Goal: Transaction & Acquisition: Purchase product/service

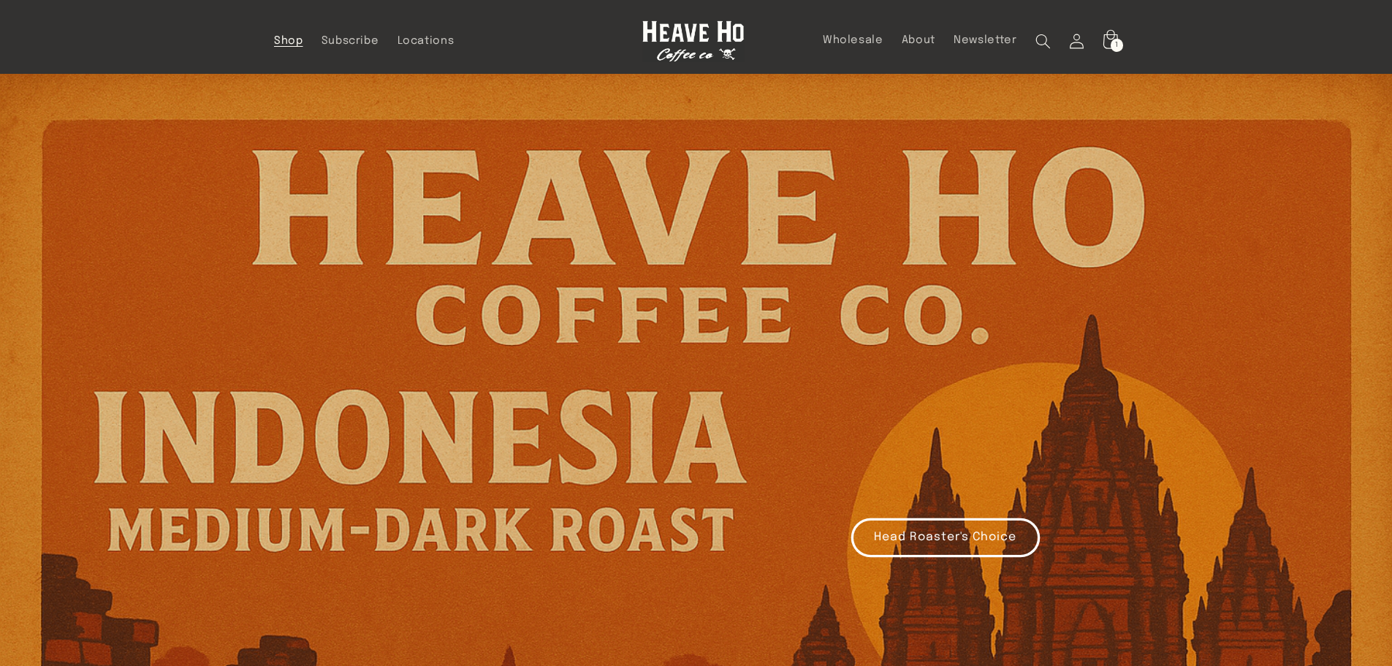
click at [287, 41] on span "Shop" at bounding box center [288, 41] width 29 height 14
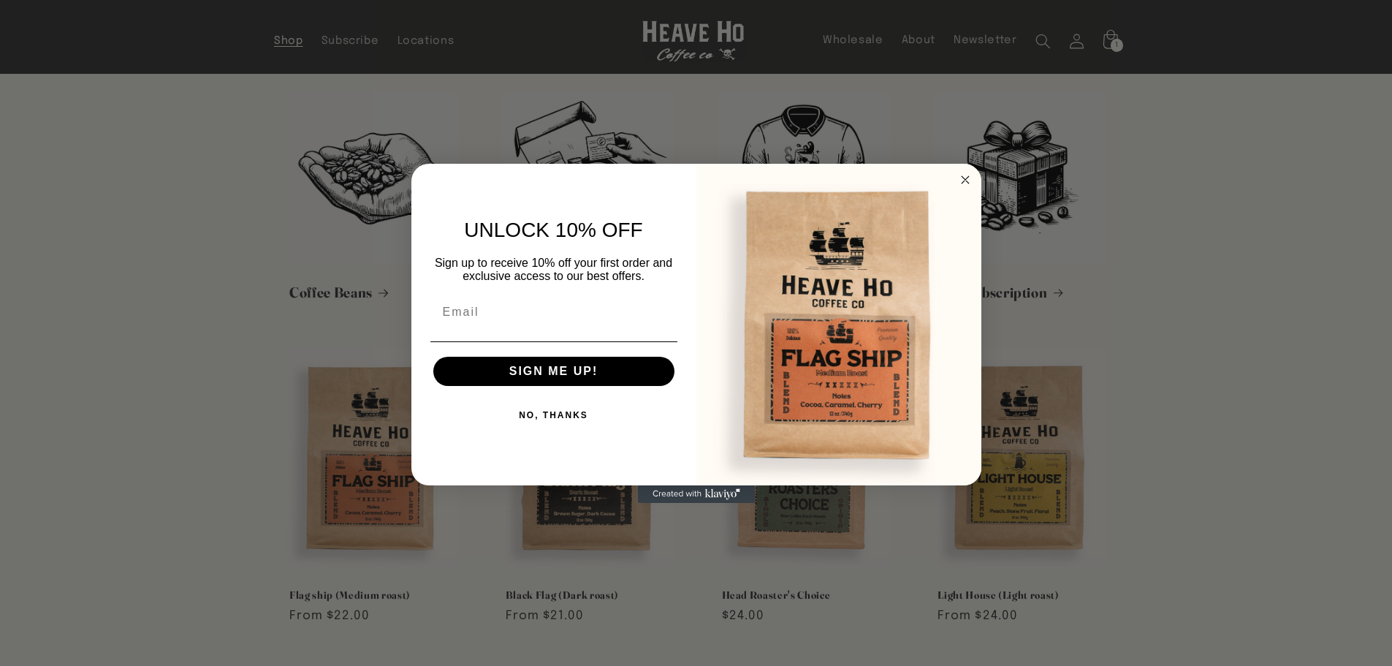
click at [963, 178] on icon "Close dialog" at bounding box center [965, 179] width 7 height 7
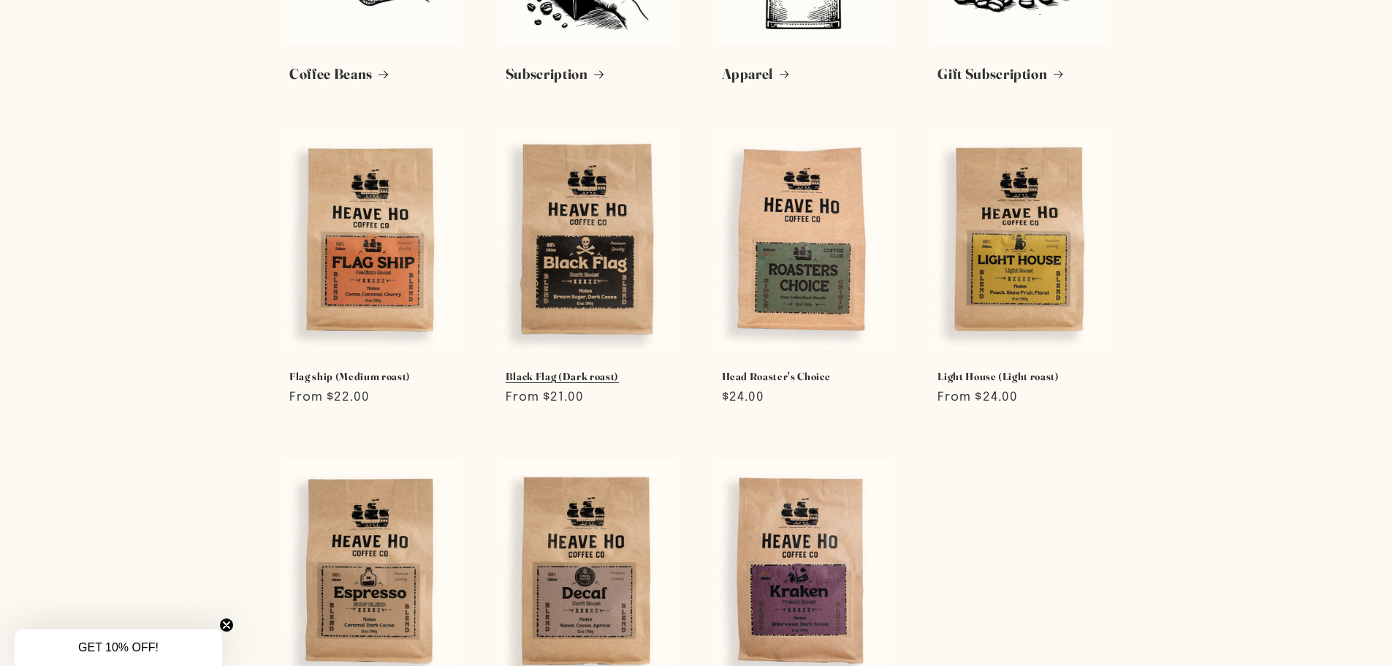
scroll to position [292, 0]
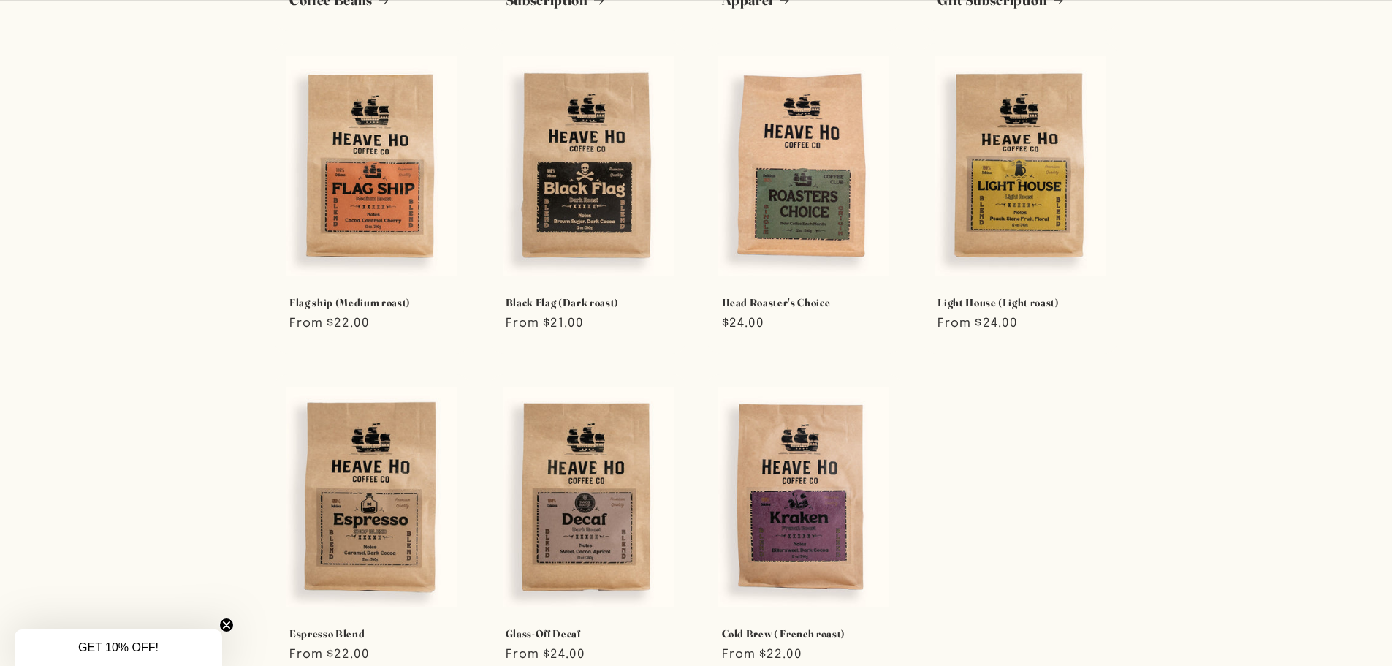
click at [409, 627] on link "Espresso Blend" at bounding box center [371, 633] width 165 height 13
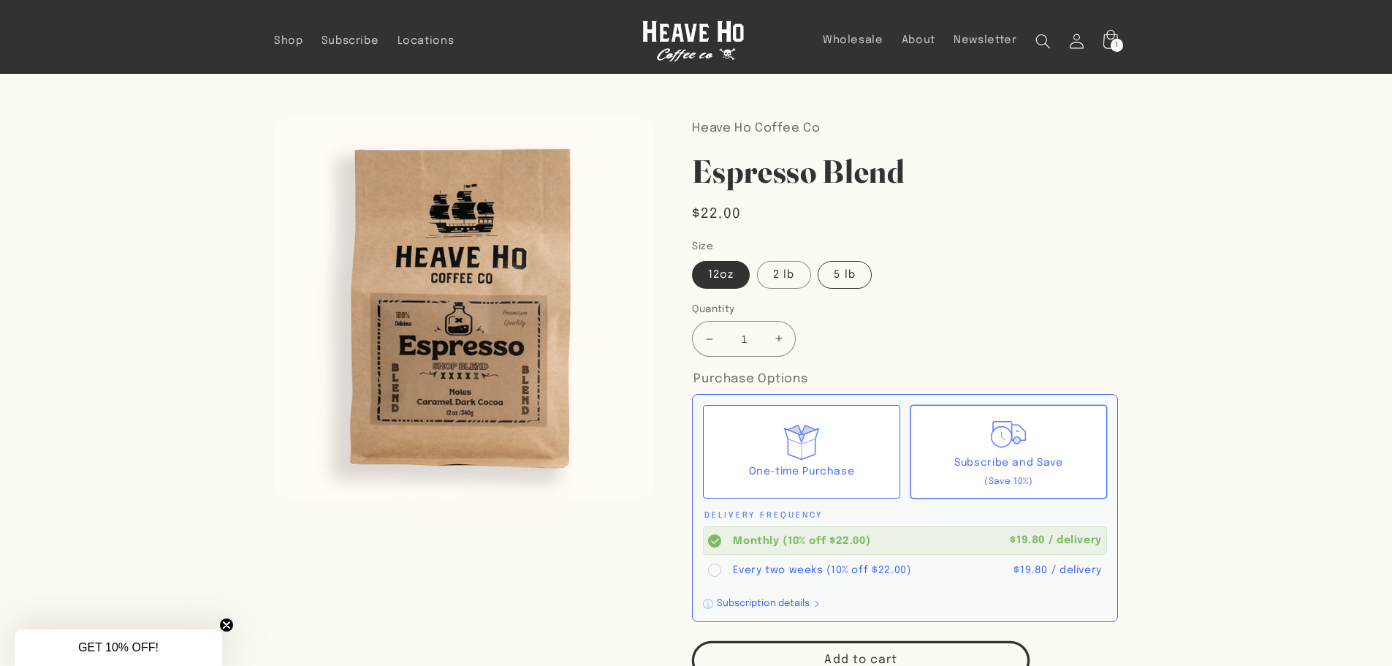
click at [852, 273] on label "5 lb" at bounding box center [844, 275] width 53 height 28
click at [819, 259] on input "5 lb" at bounding box center [818, 258] width 1 height 1
radio input "true"
click at [773, 271] on label "2 lb" at bounding box center [783, 275] width 53 height 28
click at [758, 259] on input "2 lb" at bounding box center [758, 258] width 1 height 1
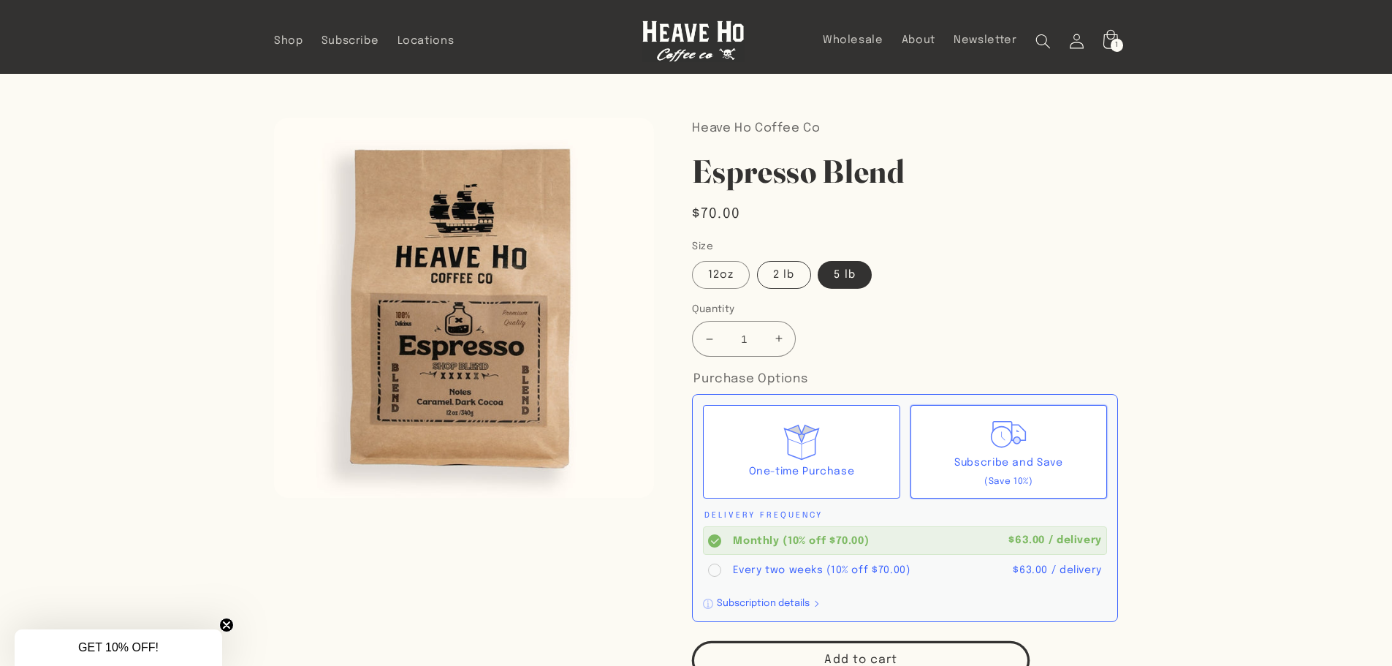
radio input "true"
click at [712, 277] on label "12oz" at bounding box center [721, 275] width 58 height 28
click at [696, 259] on input "12oz" at bounding box center [696, 258] width 1 height 1
radio input "true"
click at [858, 269] on label "5 lb" at bounding box center [844, 275] width 53 height 28
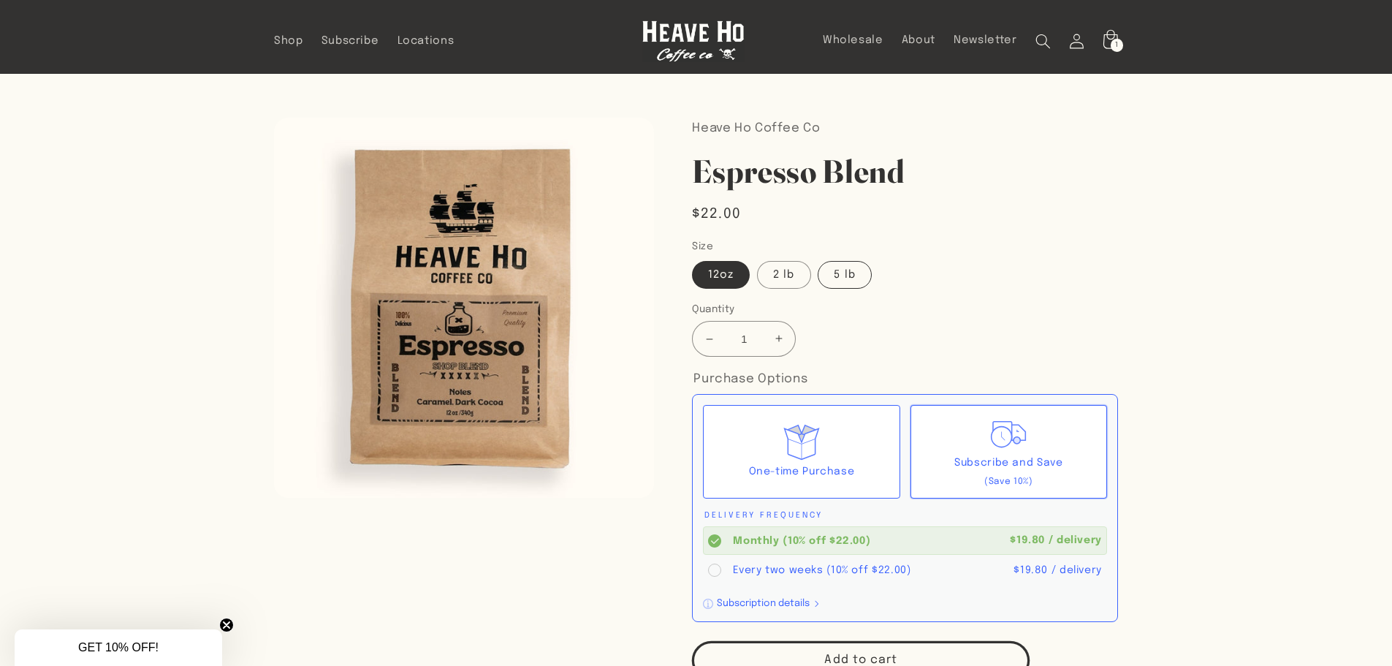
click at [819, 259] on input "5 lb" at bounding box center [818, 258] width 1 height 1
radio input "true"
click at [776, 281] on label "2 lb" at bounding box center [783, 275] width 53 height 28
click at [758, 259] on input "2 lb" at bounding box center [758, 258] width 1 height 1
radio input "true"
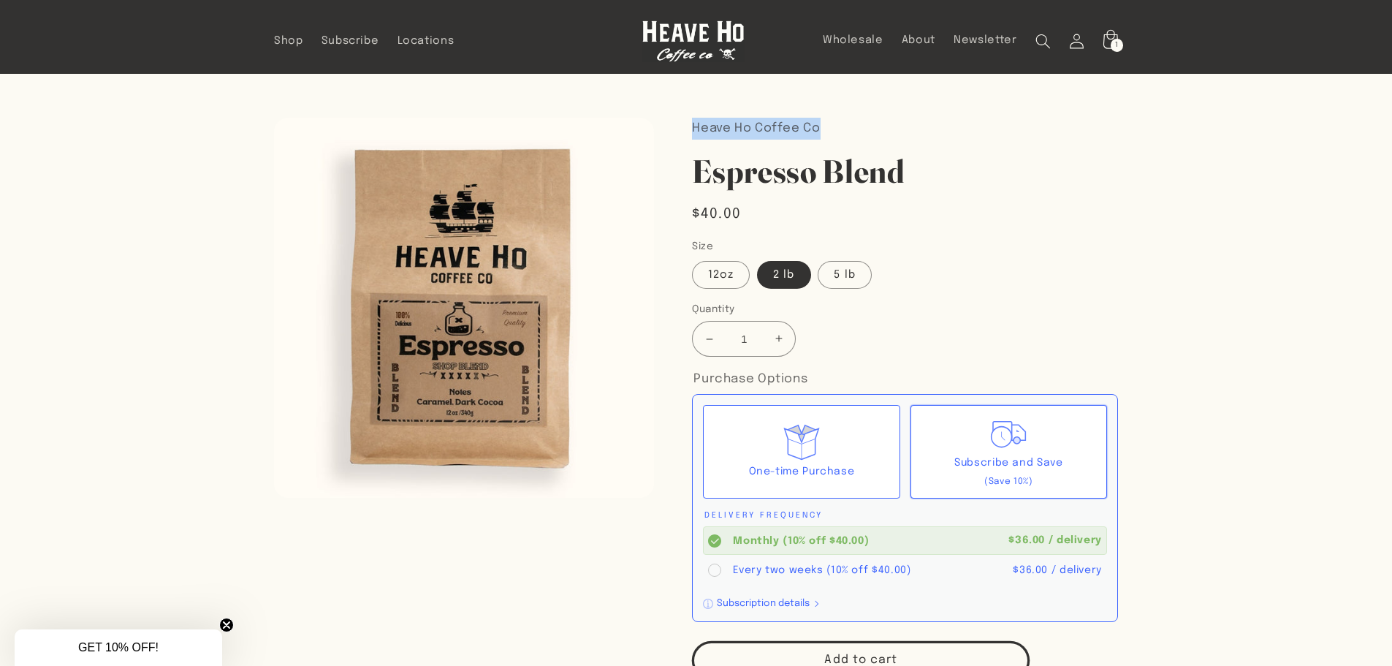
drag, startPoint x: 833, startPoint y: 129, endPoint x: 691, endPoint y: 135, distance: 141.9
click at [691, 135] on div "Heave Ho Coffee Co Espresso Blend Espresso Blend Regular price $40.00 Regular p…" at bounding box center [886, 641] width 464 height 1047
copy p "Heave Ho Coffee Co"
